Goal: Task Accomplishment & Management: Complete application form

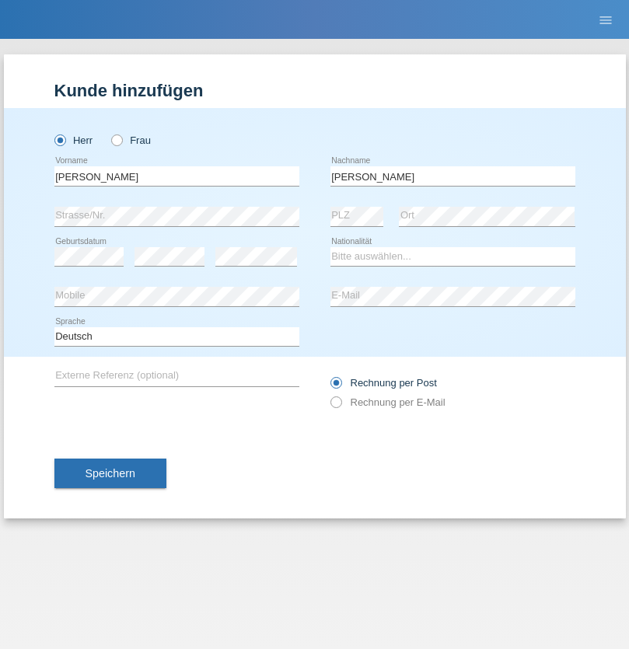
type input "[PERSON_NAME]"
select select "CH"
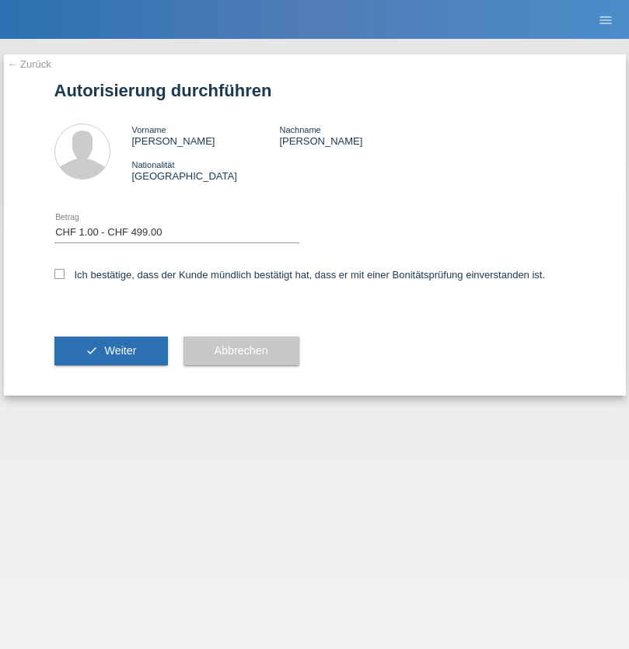
select select "1"
checkbox input "true"
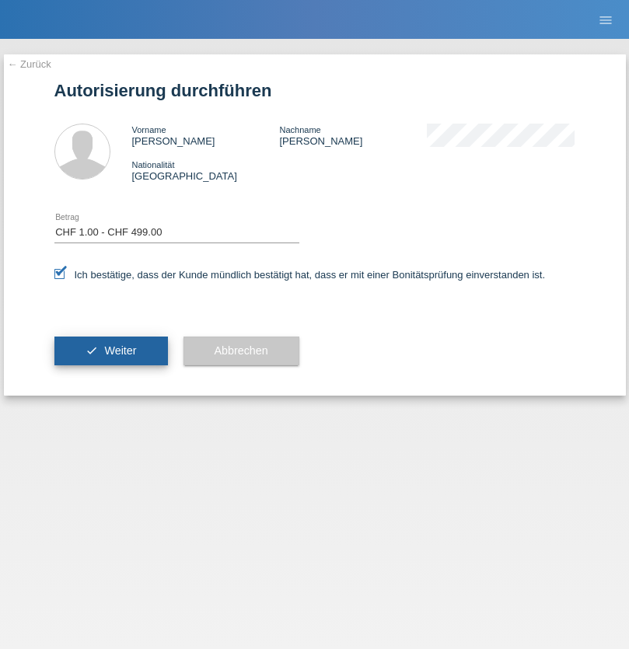
click at [110, 351] on span "Weiter" at bounding box center [120, 350] width 32 height 12
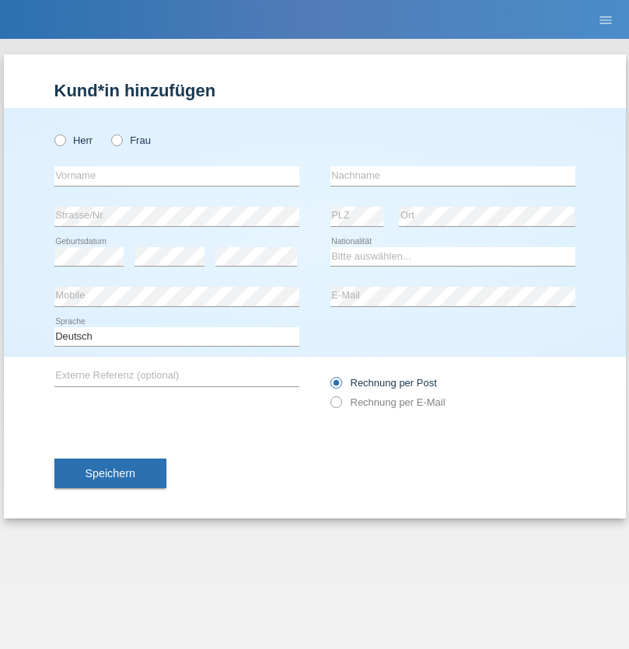
radio input "true"
click at [176, 176] on input "text" at bounding box center [176, 175] width 245 height 19
type input "Alexander"
click at [452, 176] on input "text" at bounding box center [452, 175] width 245 height 19
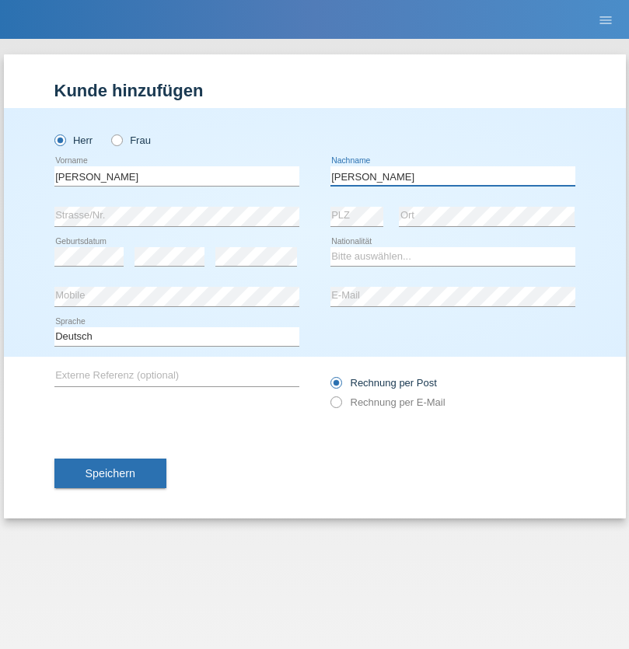
type input "Schönenberger"
select select "CH"
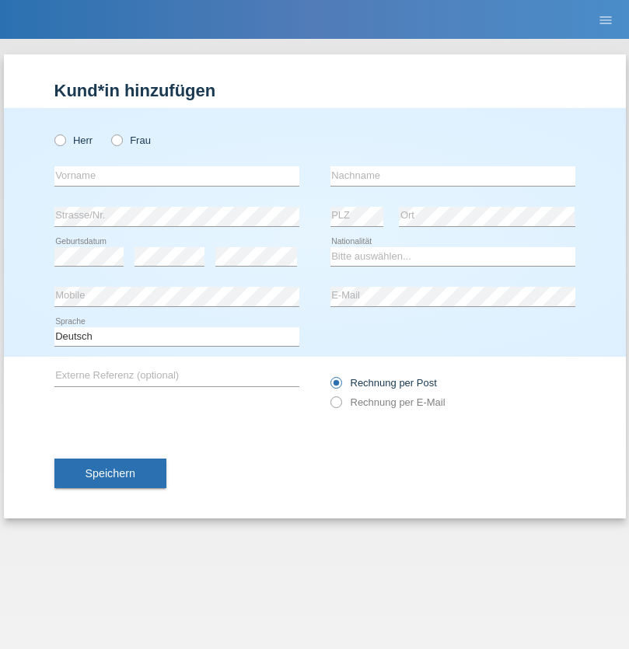
radio input "true"
click at [176, 176] on input "text" at bounding box center [176, 175] width 245 height 19
type input "[PERSON_NAME]"
click at [452, 176] on input "text" at bounding box center [452, 175] width 245 height 19
type input "Ginga"
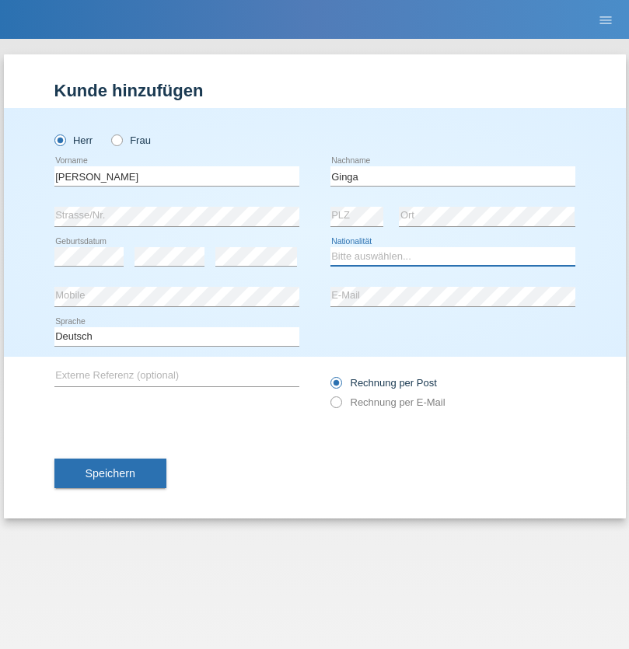
select select "RO"
select select "C"
select select "02"
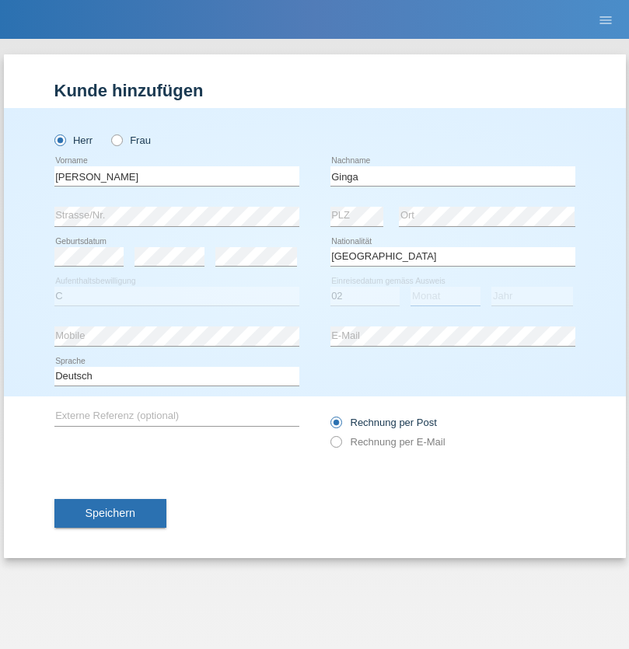
select select "01"
select select "2021"
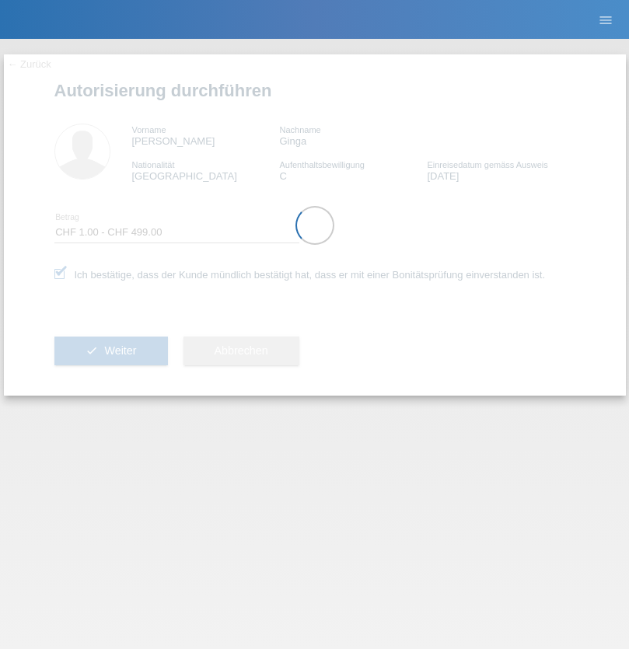
select select "1"
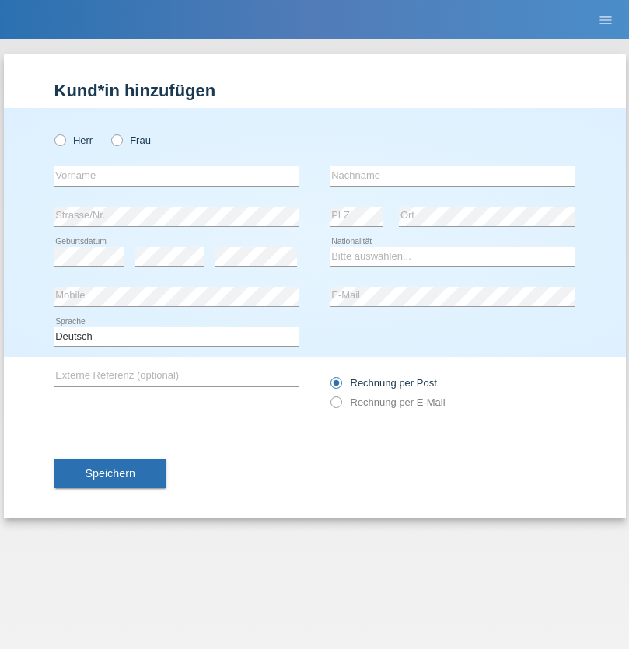
radio input "true"
click at [176, 176] on input "text" at bounding box center [176, 175] width 245 height 19
type input "Iorgu"
click at [452, 176] on input "text" at bounding box center [452, 175] width 245 height 19
type input "[PERSON_NAME]"
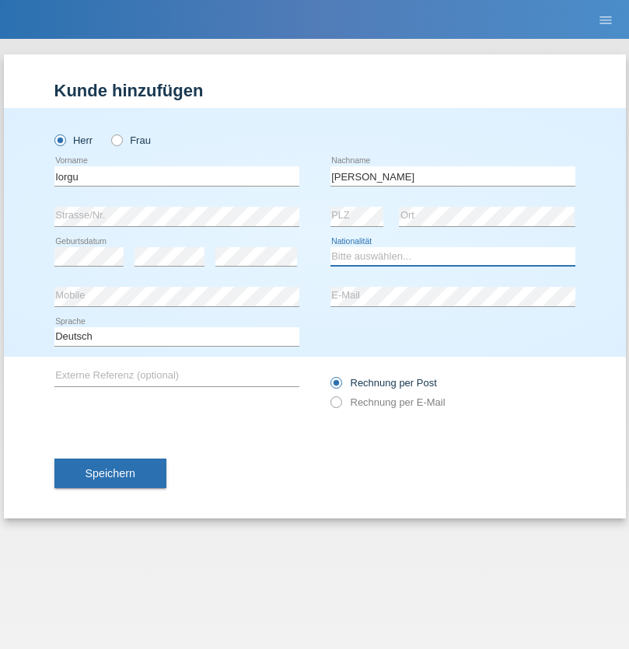
select select "RO"
select select "C"
select select "01"
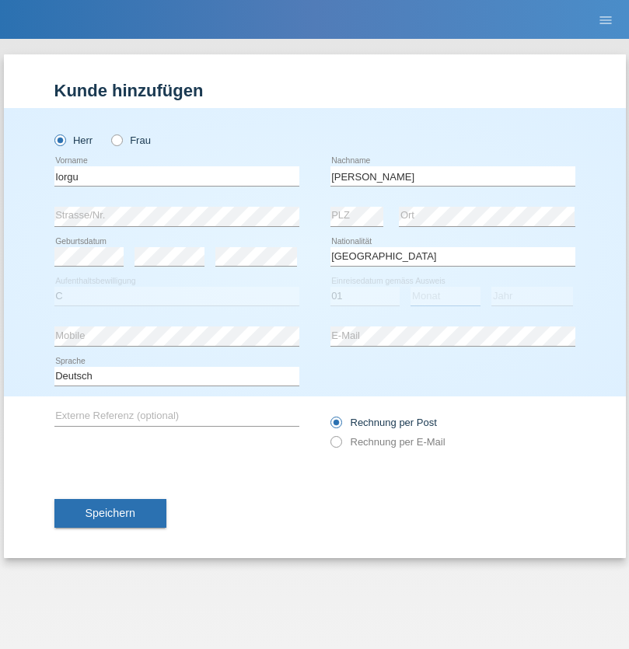
select select "06"
select select "2021"
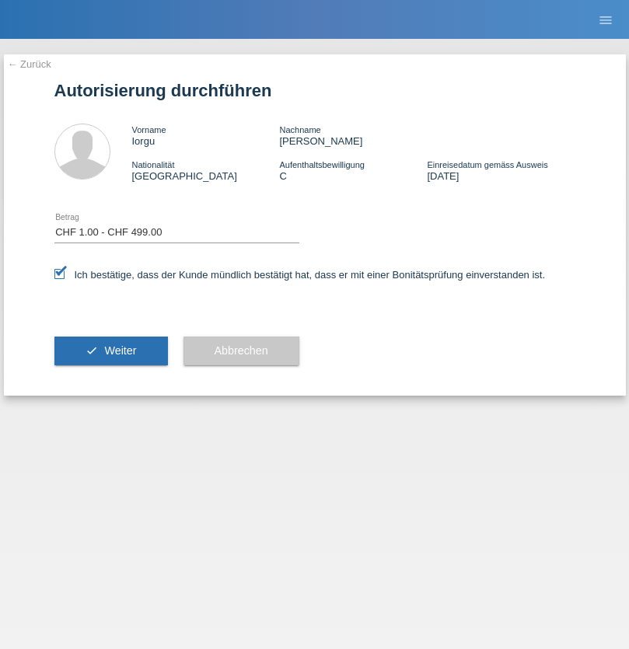
select select "1"
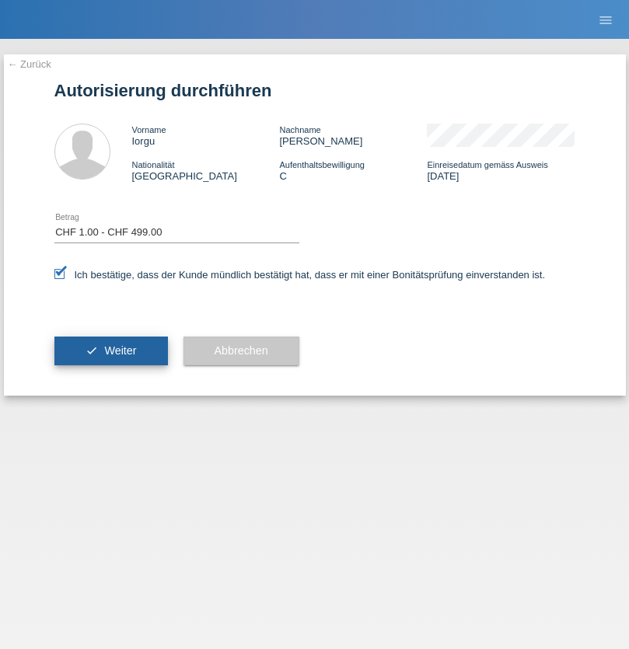
click at [110, 351] on span "Weiter" at bounding box center [120, 350] width 32 height 12
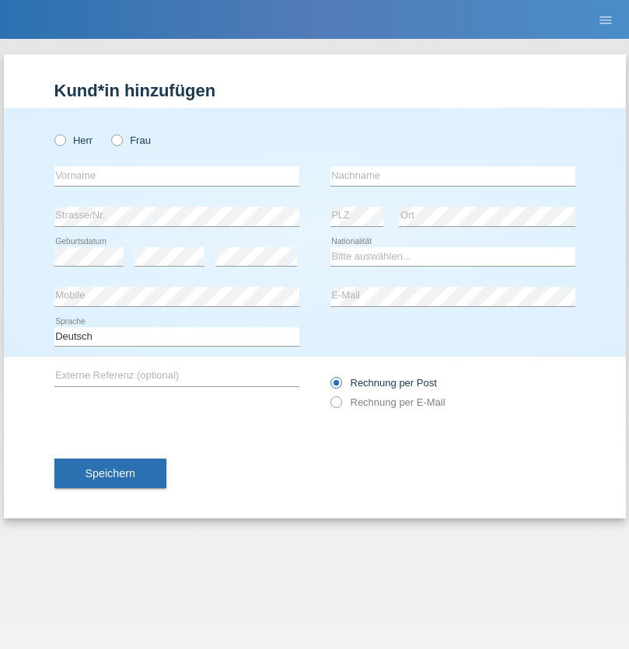
radio input "true"
click at [176, 176] on input "text" at bounding box center [176, 175] width 245 height 19
type input "Sabrina Monika"
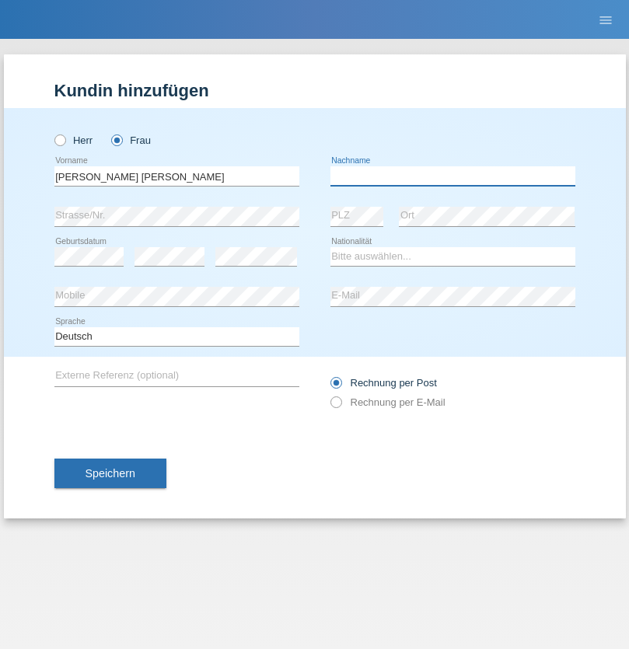
click at [452, 176] on input "text" at bounding box center [452, 175] width 245 height 19
type input "Da Silva Freitas Dauth"
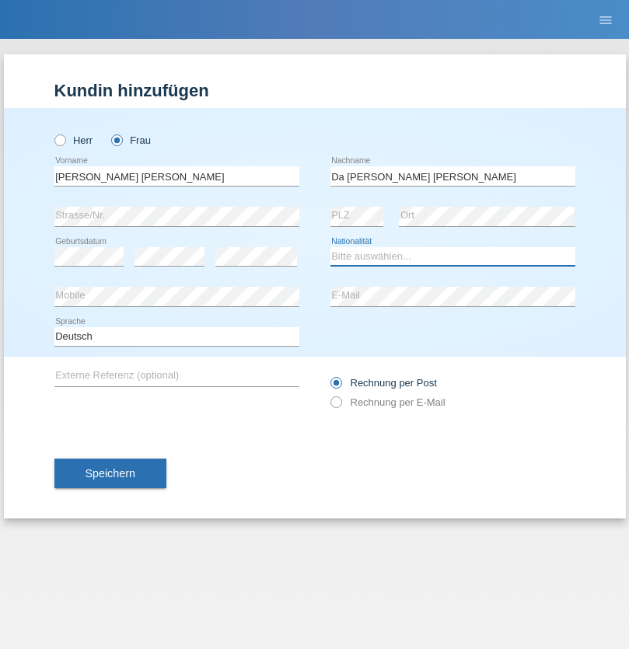
select select "DE"
select select "C"
select select "01"
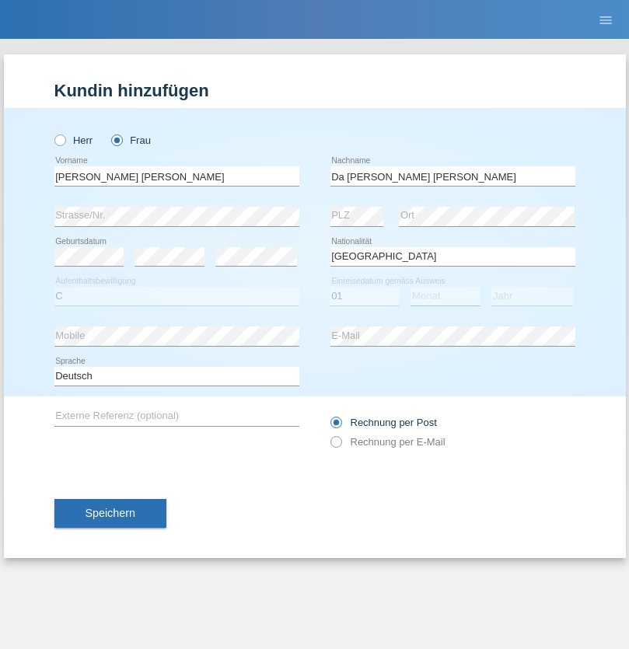
select select "10"
select select "2006"
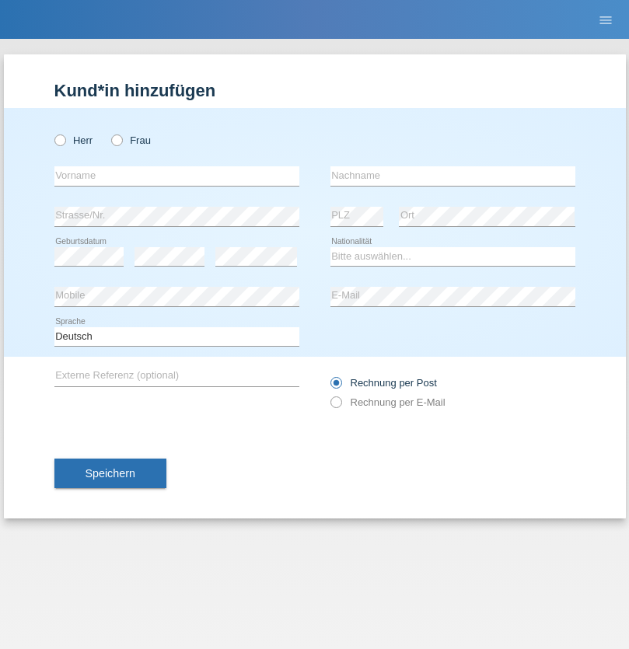
radio input "true"
click at [176, 176] on input "text" at bounding box center [176, 175] width 245 height 19
type input "Alain"
click at [452, 176] on input "text" at bounding box center [452, 175] width 245 height 19
type input "Mossa"
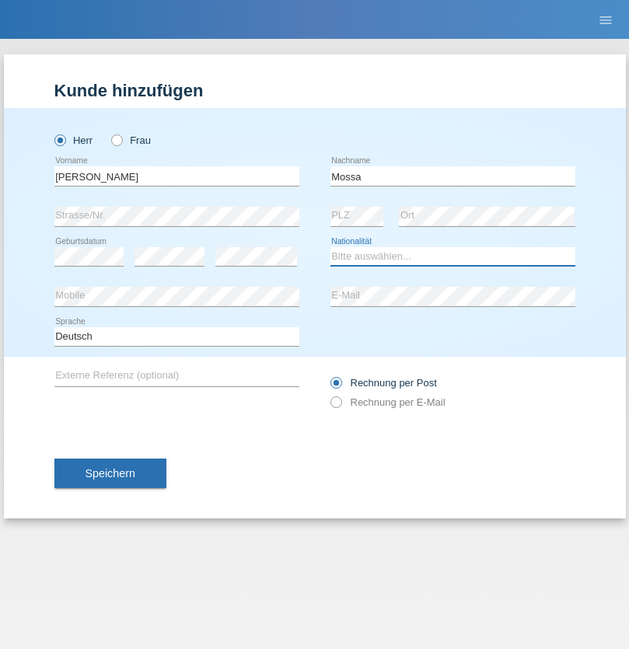
select select "DE"
select select "C"
select select "18"
select select "07"
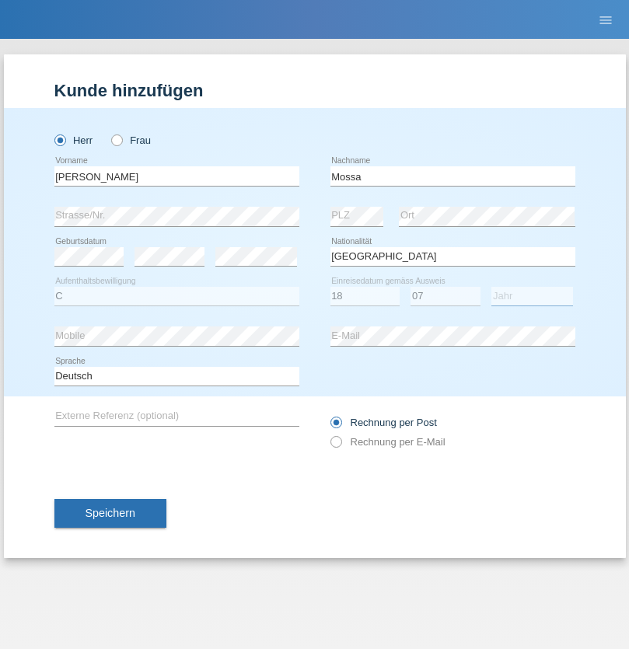
select select "2016"
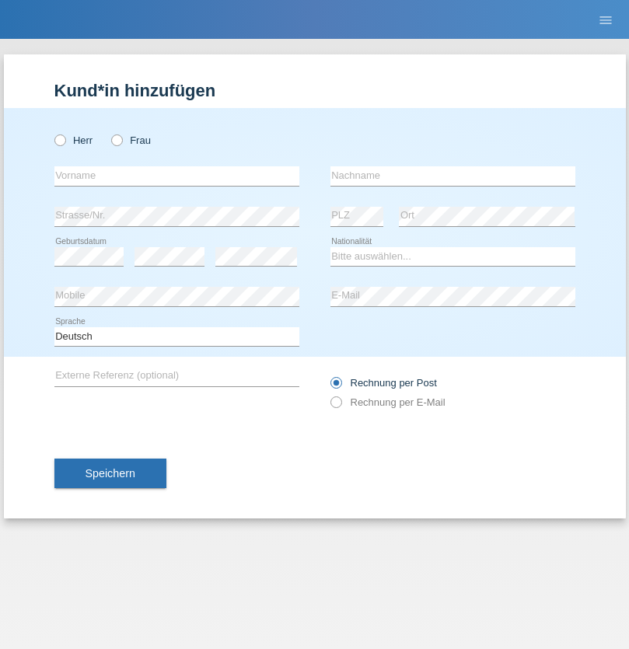
radio input "true"
click at [176, 176] on input "text" at bounding box center [176, 175] width 245 height 19
type input "Gondos"
click at [452, 176] on input "text" at bounding box center [452, 175] width 245 height 19
type input "Sandor"
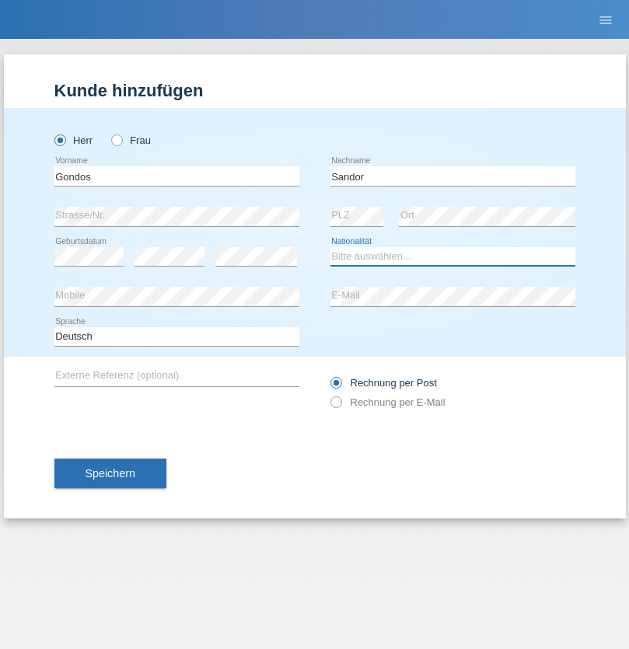
select select "OM"
select select "C"
select select "01"
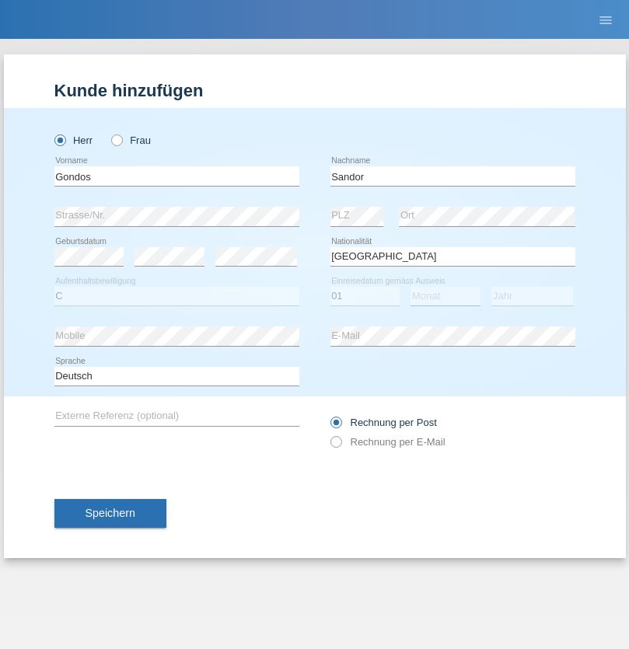
select select "01"
select select "2021"
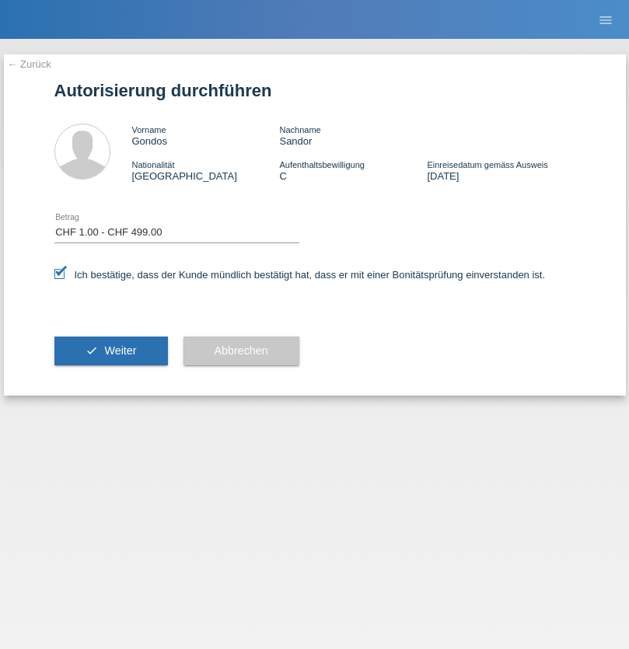
select select "1"
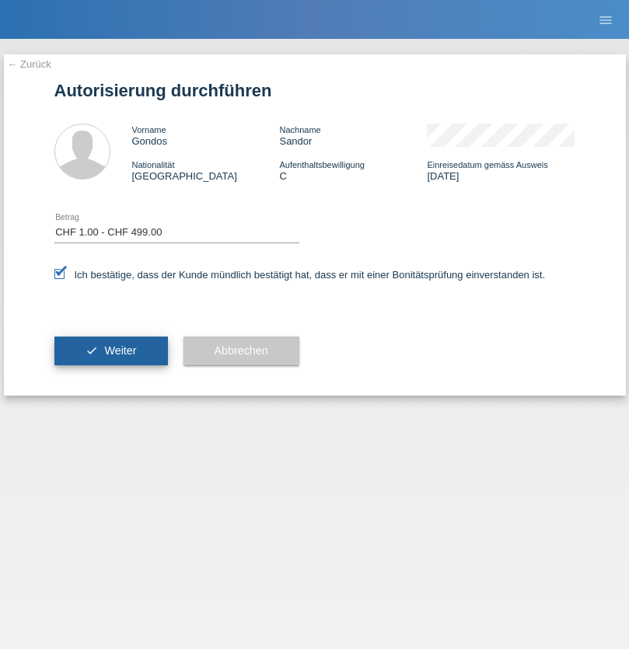
click at [110, 351] on span "Weiter" at bounding box center [120, 350] width 32 height 12
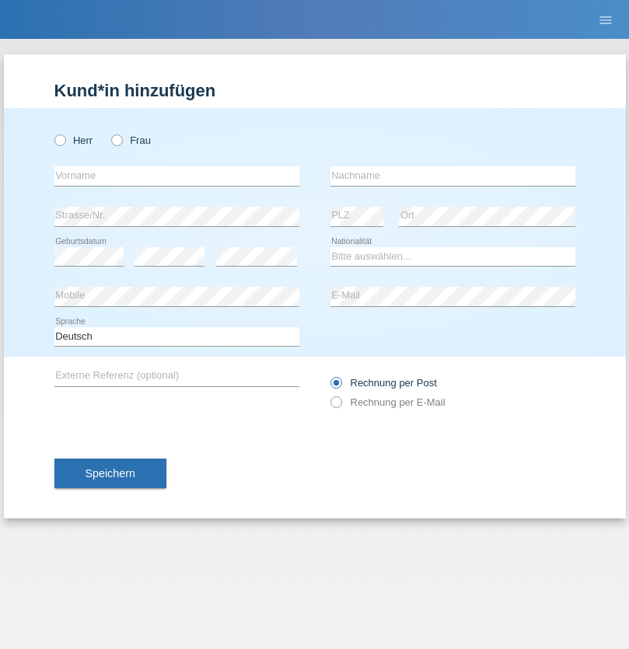
radio input "true"
click at [176, 176] on input "text" at bounding box center [176, 175] width 245 height 19
type input "[PERSON_NAME]"
click at [452, 176] on input "text" at bounding box center [452, 175] width 245 height 19
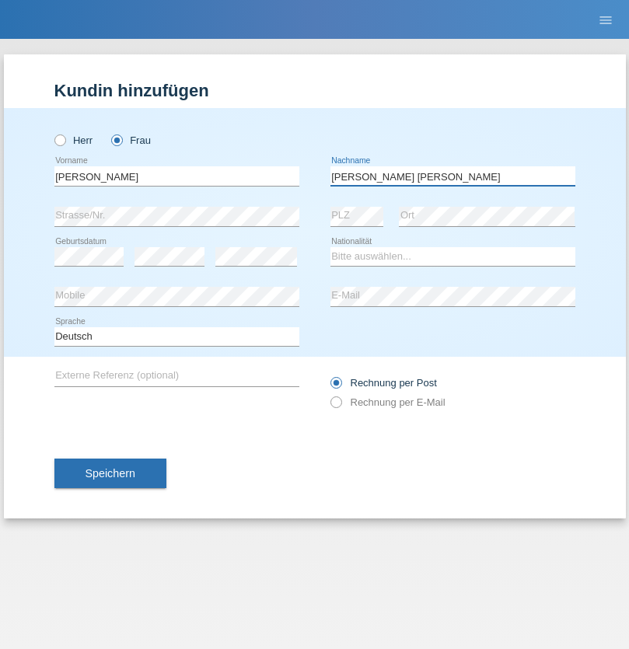
type input "[PERSON_NAME] [PERSON_NAME]"
select select "ES"
select select "C"
select select "03"
select select "12"
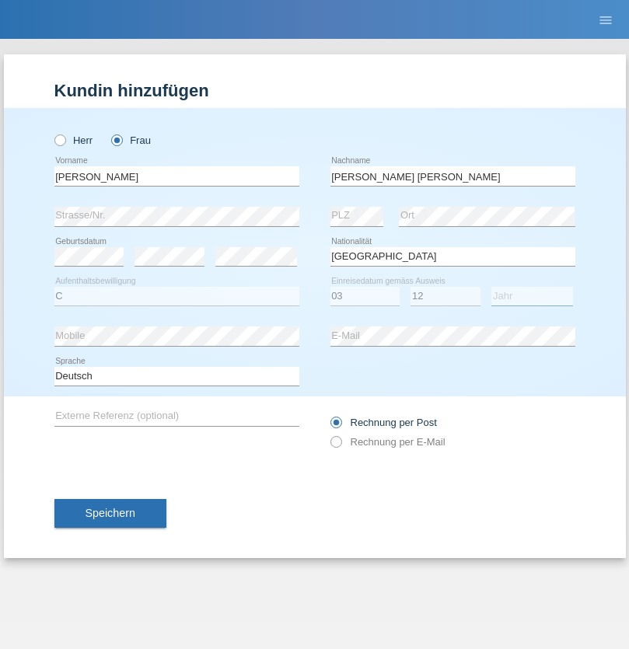
select select "2018"
